Goal: Check status

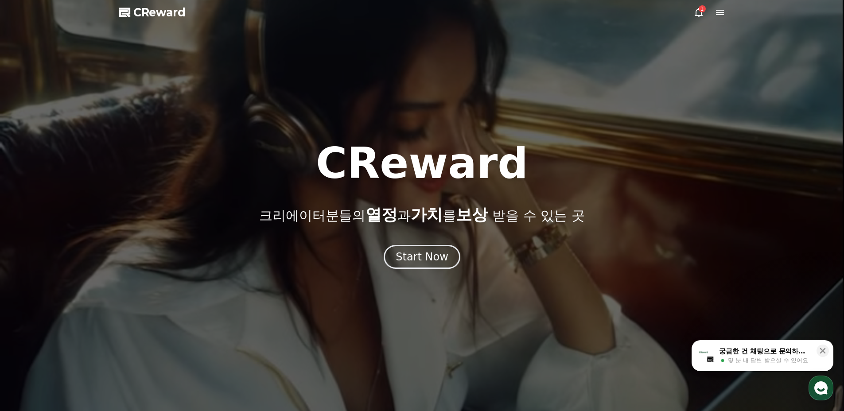
click at [698, 15] on icon at bounding box center [698, 12] width 8 height 9
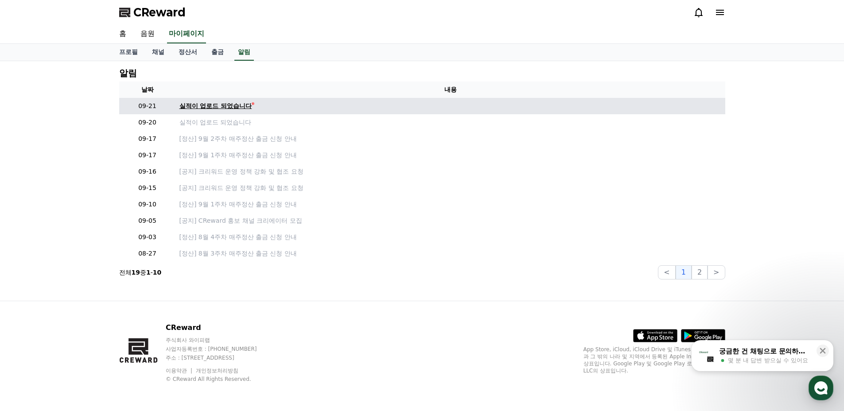
click at [222, 108] on div "실적이 업로드 되었습니다" at bounding box center [215, 105] width 73 height 9
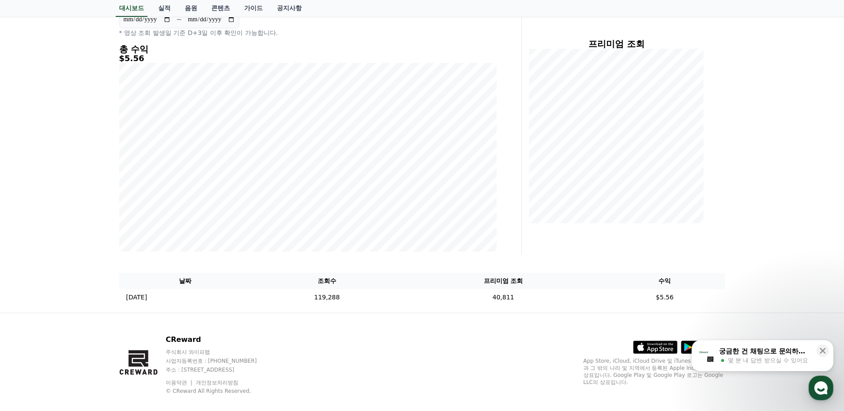
scroll to position [106, 0]
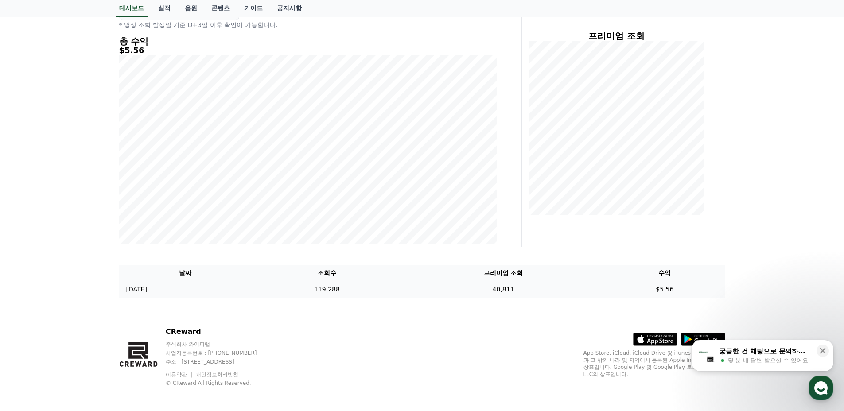
click at [383, 288] on td "119,288" at bounding box center [327, 289] width 151 height 16
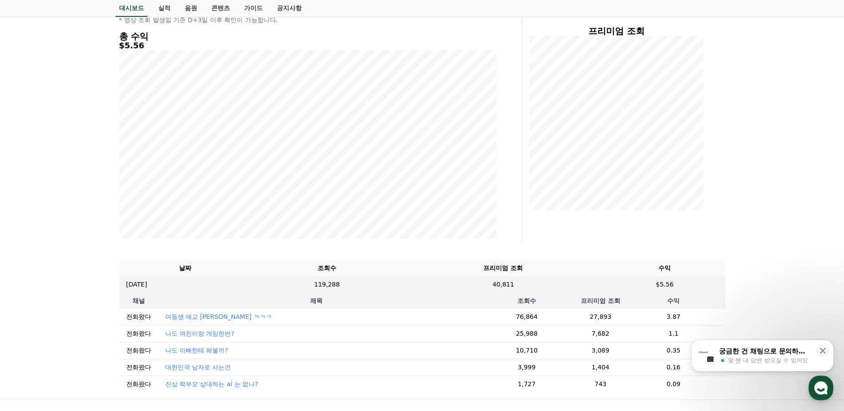
scroll to position [159, 0]
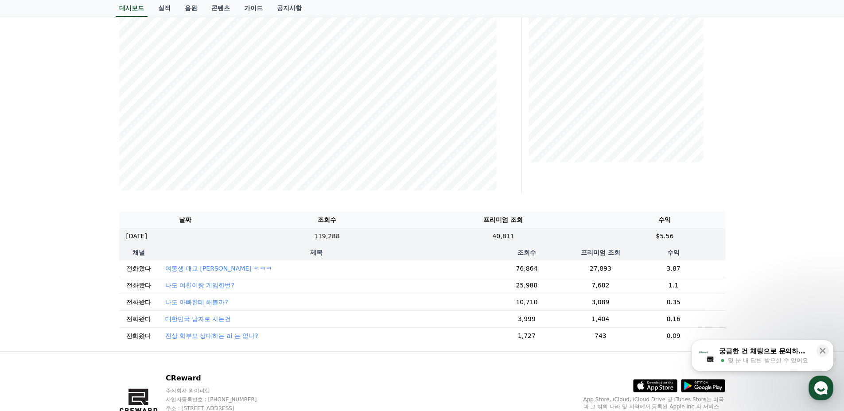
click at [596, 286] on td "7,682" at bounding box center [600, 285] width 43 height 17
click at [820, 349] on icon at bounding box center [823, 351] width 6 height 6
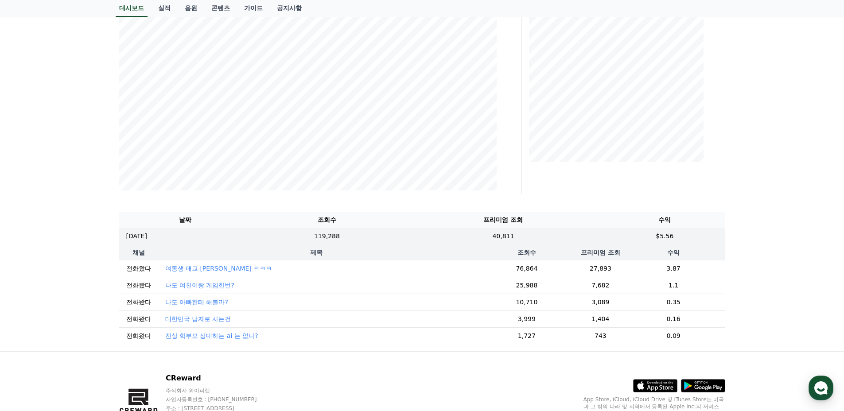
click at [803, 186] on div "**********" at bounding box center [422, 127] width 844 height 450
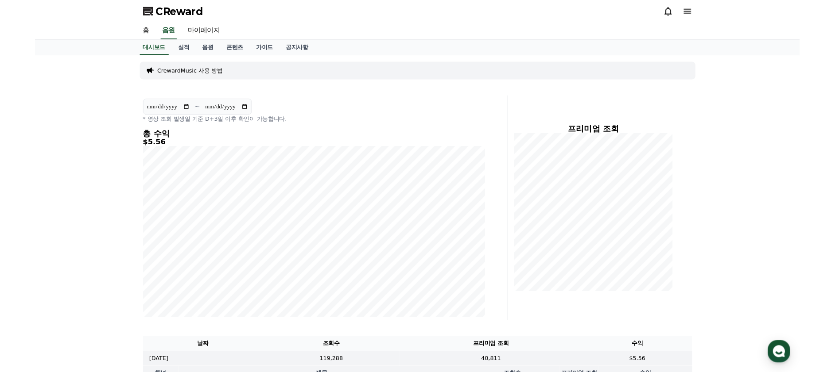
scroll to position [217, 0]
